Goal: Task Accomplishment & Management: Manage account settings

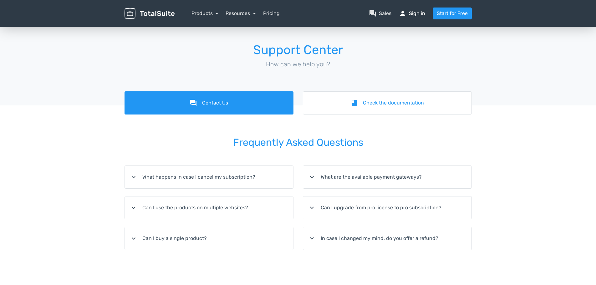
click at [421, 11] on link "person Sign in" at bounding box center [412, 14] width 26 height 8
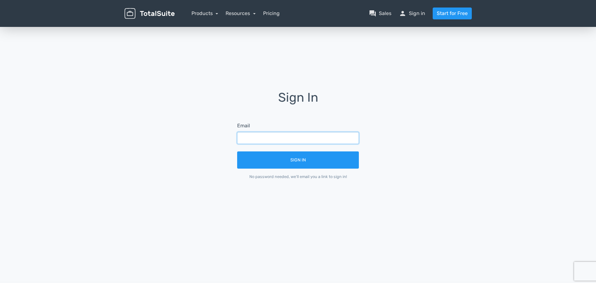
click at [279, 139] on input "text" at bounding box center [298, 138] width 122 height 12
type input "kschulz@statefair.org"
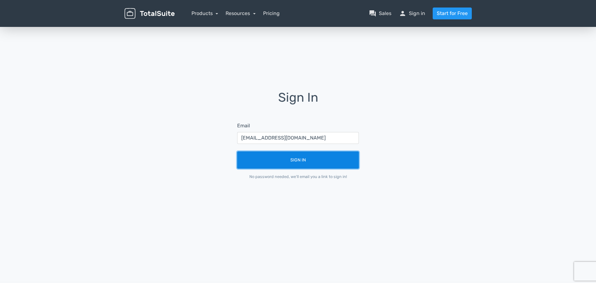
click at [280, 161] on button "Sign In" at bounding box center [298, 159] width 122 height 17
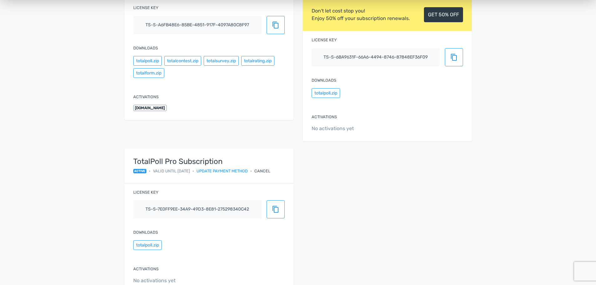
scroll to position [249, 0]
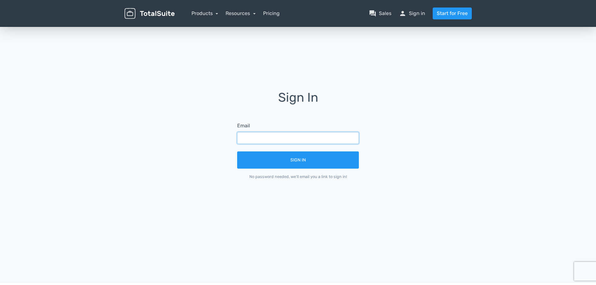
click at [301, 138] on input "text" at bounding box center [298, 138] width 122 height 12
type input "[EMAIL_ADDRESS][DOMAIN_NAME]"
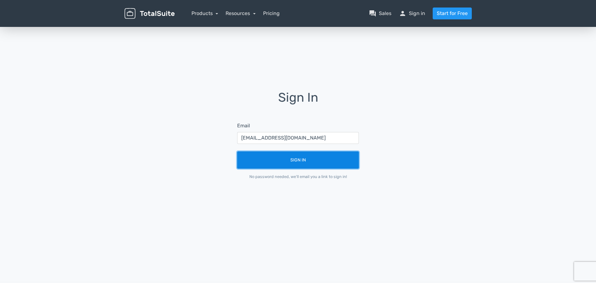
click at [296, 160] on button "Sign In" at bounding box center [298, 159] width 122 height 17
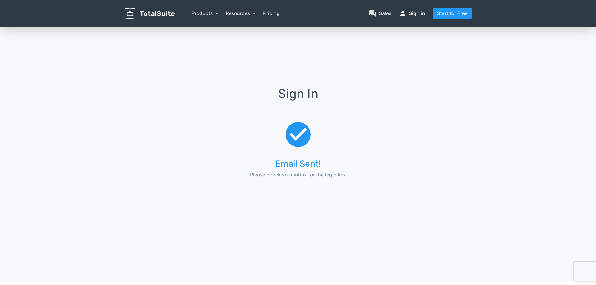
click at [412, 14] on link "person Sign in" at bounding box center [412, 14] width 26 height 8
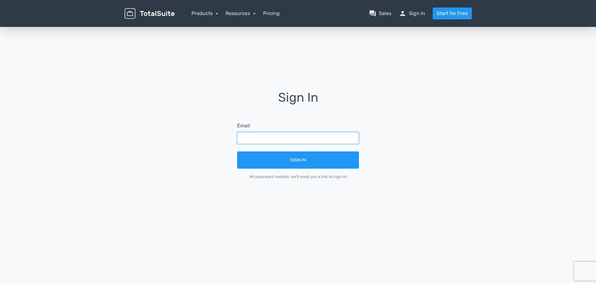
click at [285, 141] on input "text" at bounding box center [298, 138] width 122 height 12
type input "[EMAIL_ADDRESS][DOMAIN_NAME]"
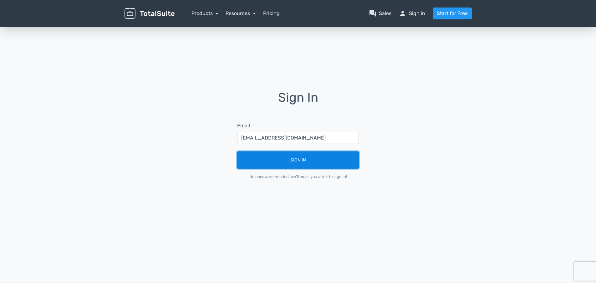
click at [286, 155] on button "Sign In" at bounding box center [298, 159] width 122 height 17
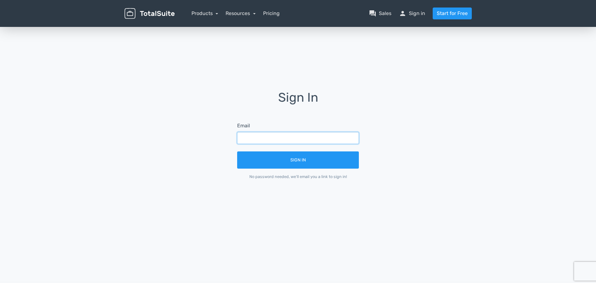
click at [307, 138] on input "text" at bounding box center [298, 138] width 122 height 12
click at [332, 110] on h1 "Sign In" at bounding box center [297, 102] width 139 height 23
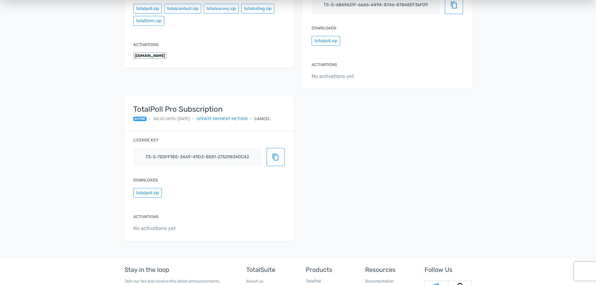
scroll to position [188, 0]
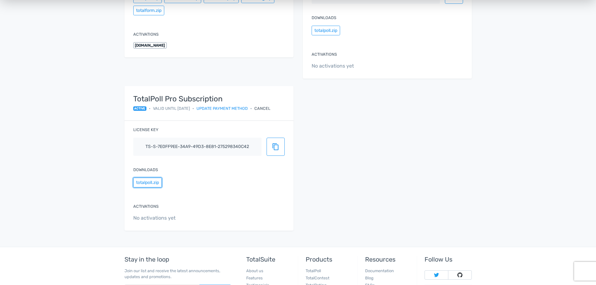
drag, startPoint x: 151, startPoint y: 185, endPoint x: 195, endPoint y: 187, distance: 44.5
click at [195, 187] on div "totalpoll.zip" at bounding box center [208, 184] width 151 height 12
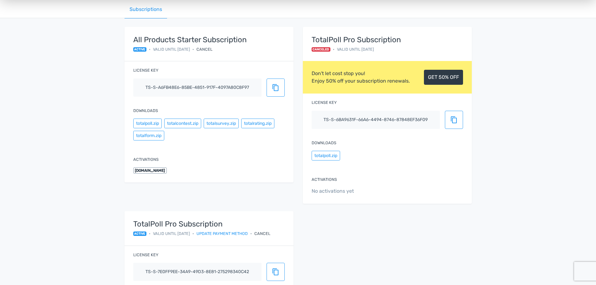
scroll to position [94, 0]
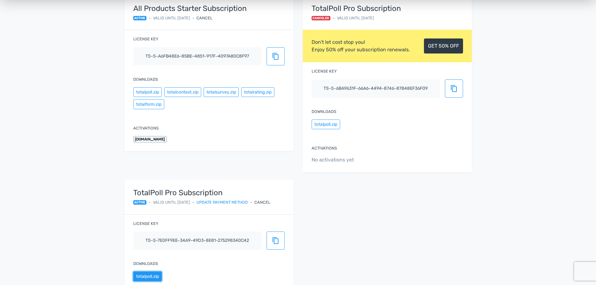
click at [155, 277] on button "totalpoll.zip" at bounding box center [147, 277] width 28 height 10
